Goal: Use online tool/utility: Utilize a website feature to perform a specific function

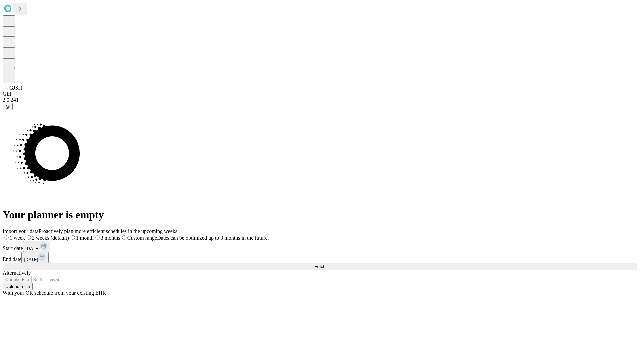
click at [325, 264] on span "Fetch" at bounding box center [319, 266] width 11 height 5
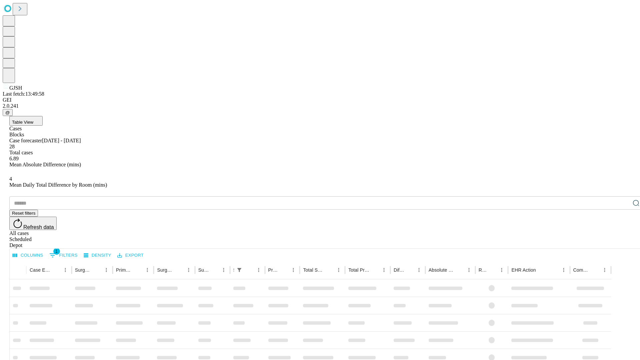
click at [33, 120] on span "Table View" at bounding box center [22, 122] width 21 height 5
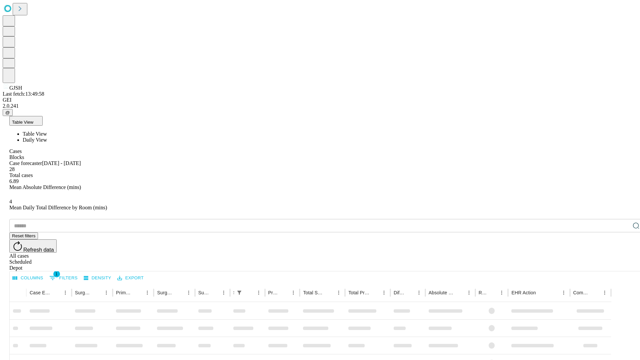
click at [47, 137] on span "Daily View" at bounding box center [35, 140] width 24 height 6
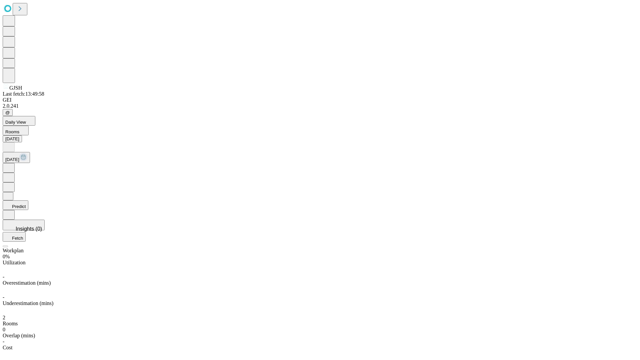
click at [28, 200] on button "Predict" at bounding box center [16, 205] width 26 height 10
